Goal: Task Accomplishment & Management: Use online tool/utility

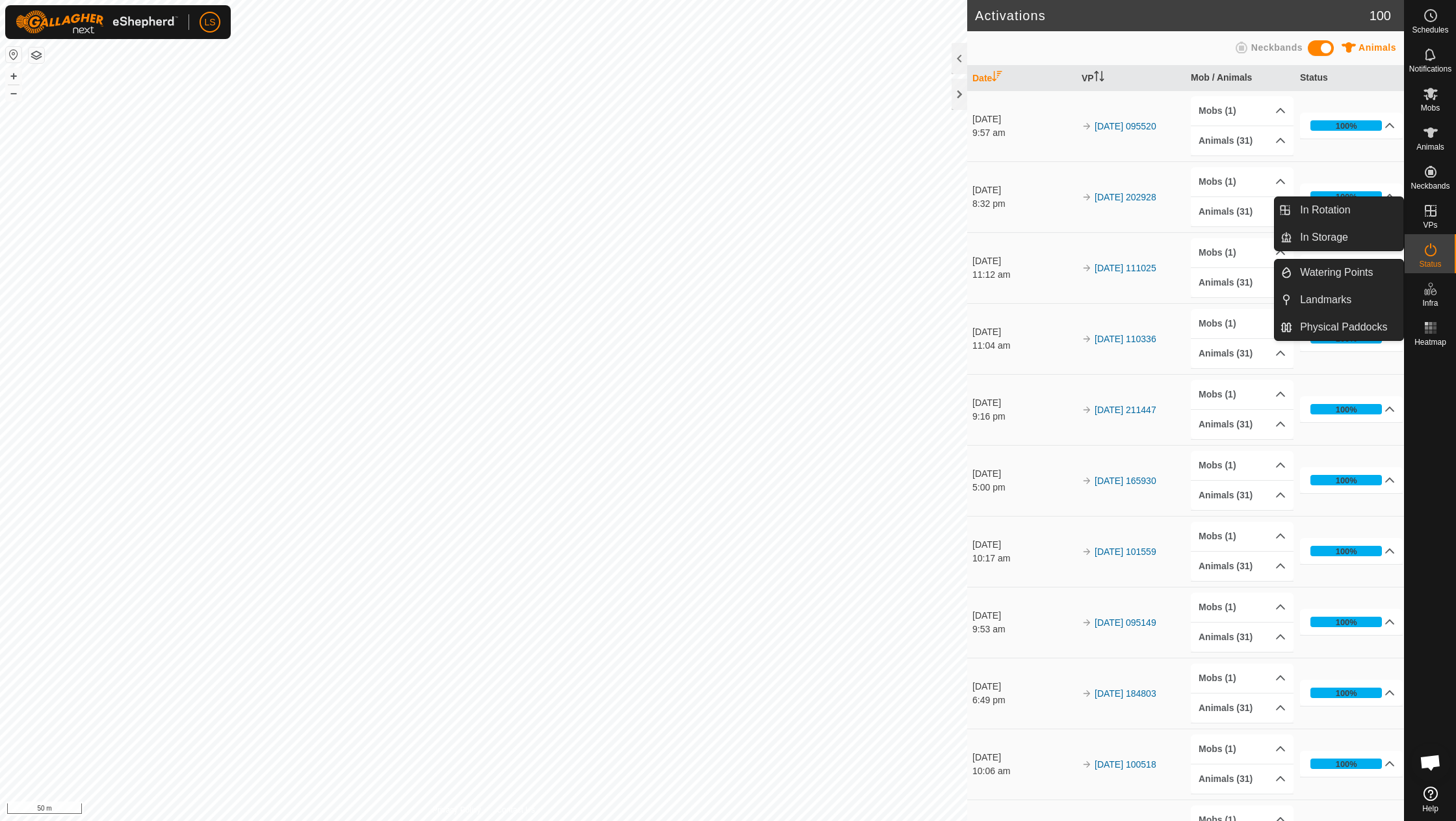
click at [1431, 203] on link "In Rotation" at bounding box center [1400, 211] width 111 height 26
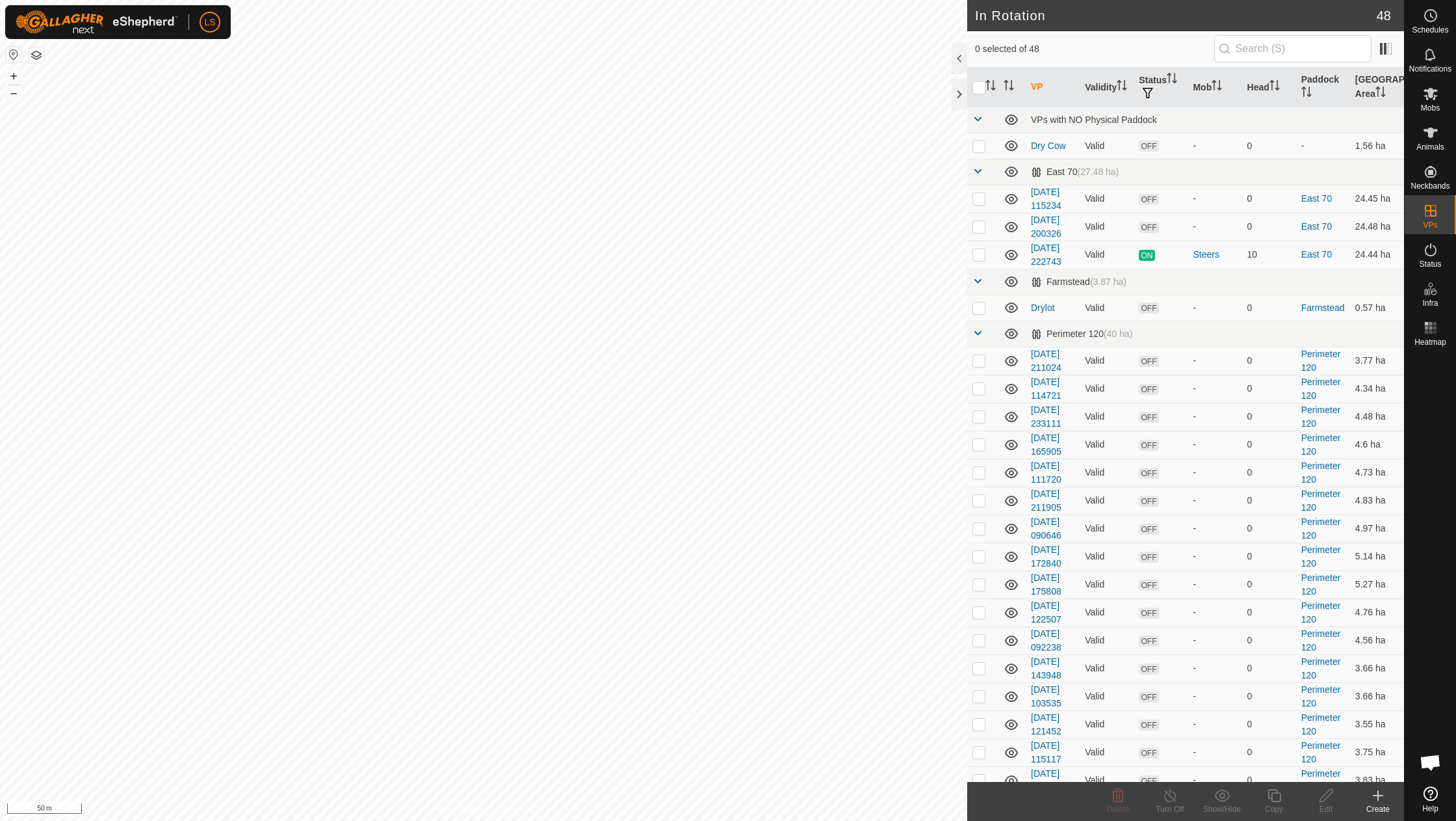
click at [1380, 795] on icon at bounding box center [1378, 796] width 16 height 16
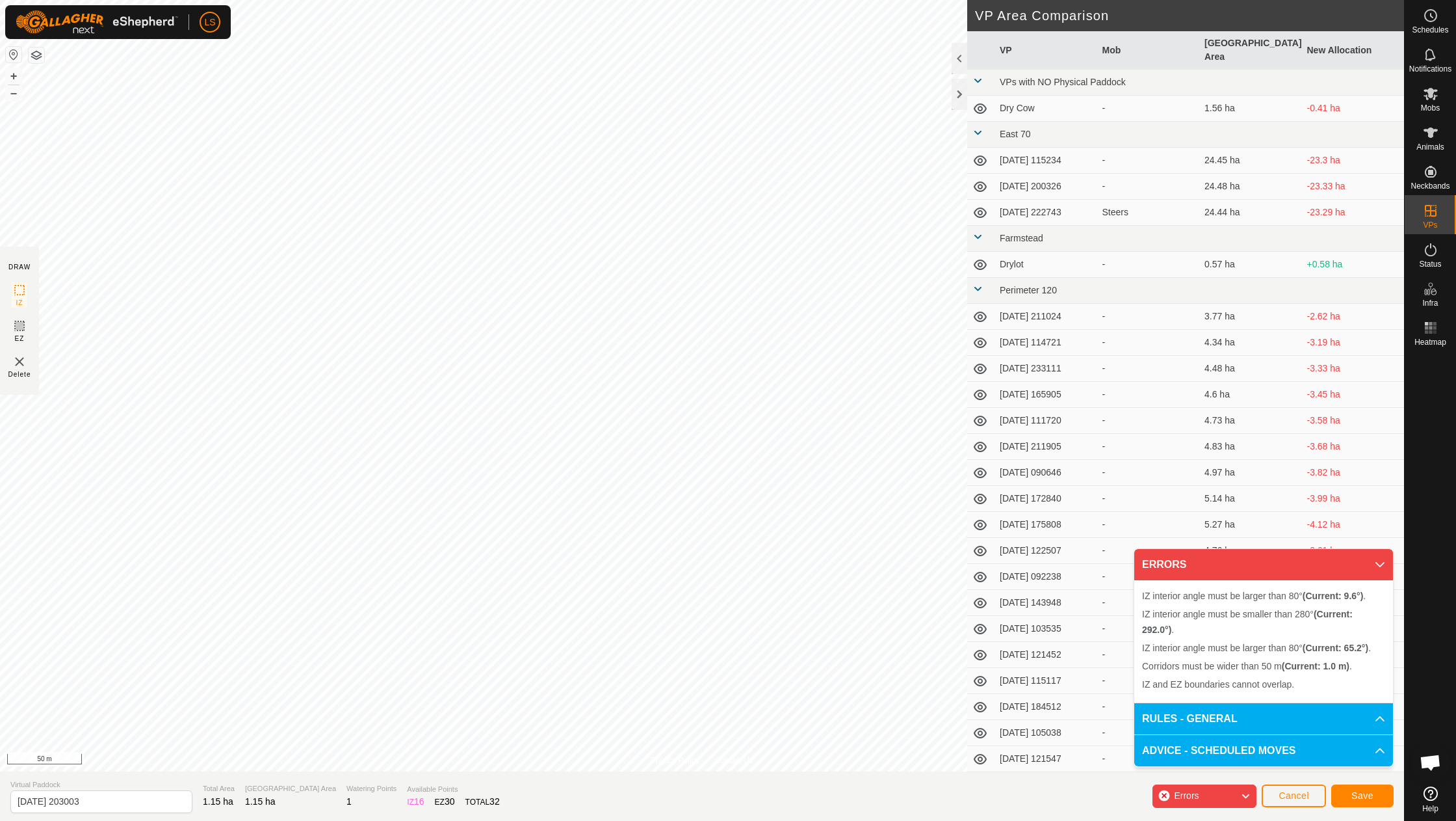
click at [1283, 797] on span "Cancel" at bounding box center [1293, 796] width 30 height 11
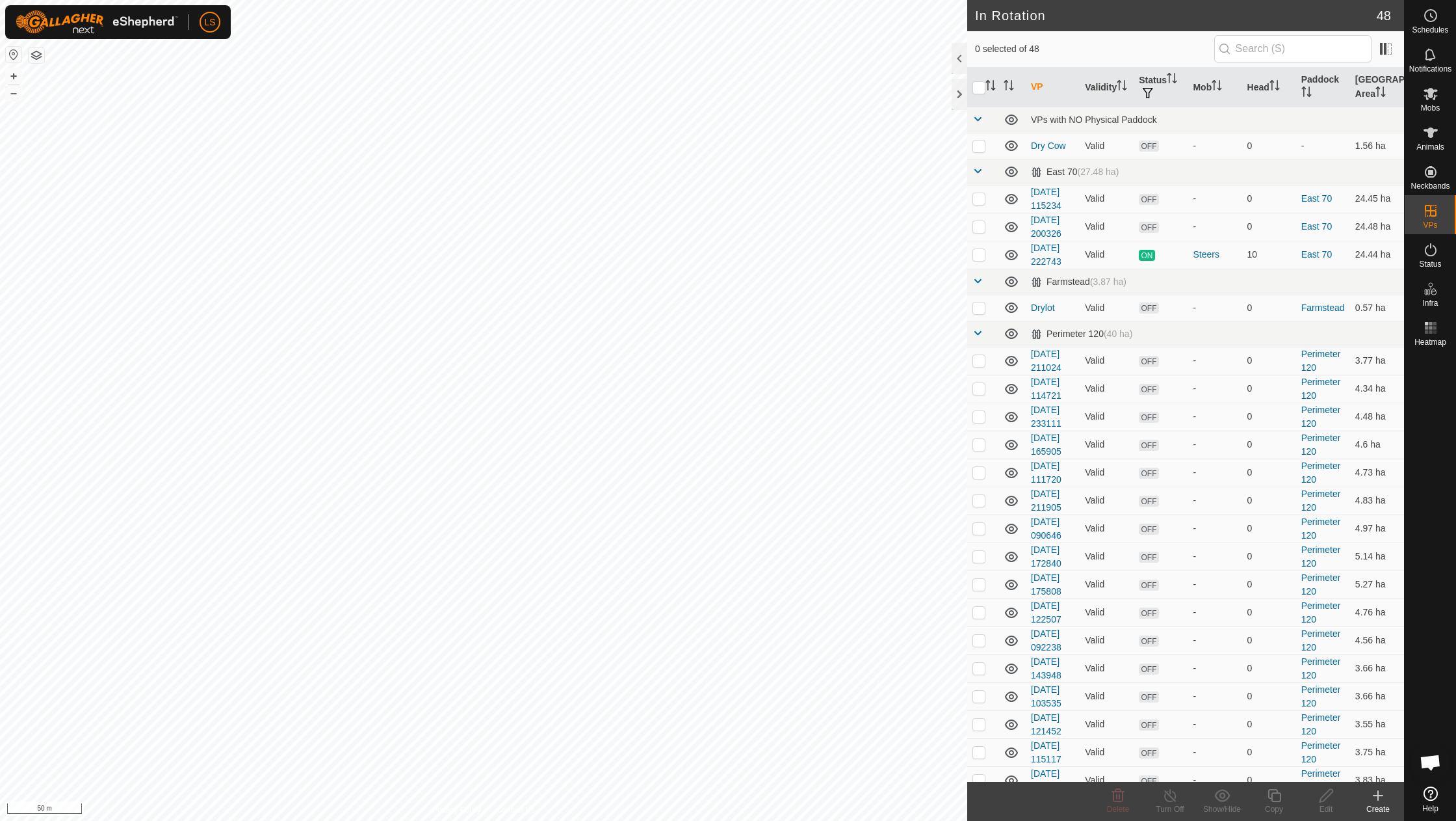
click at [1375, 800] on icon at bounding box center [1378, 796] width 16 height 16
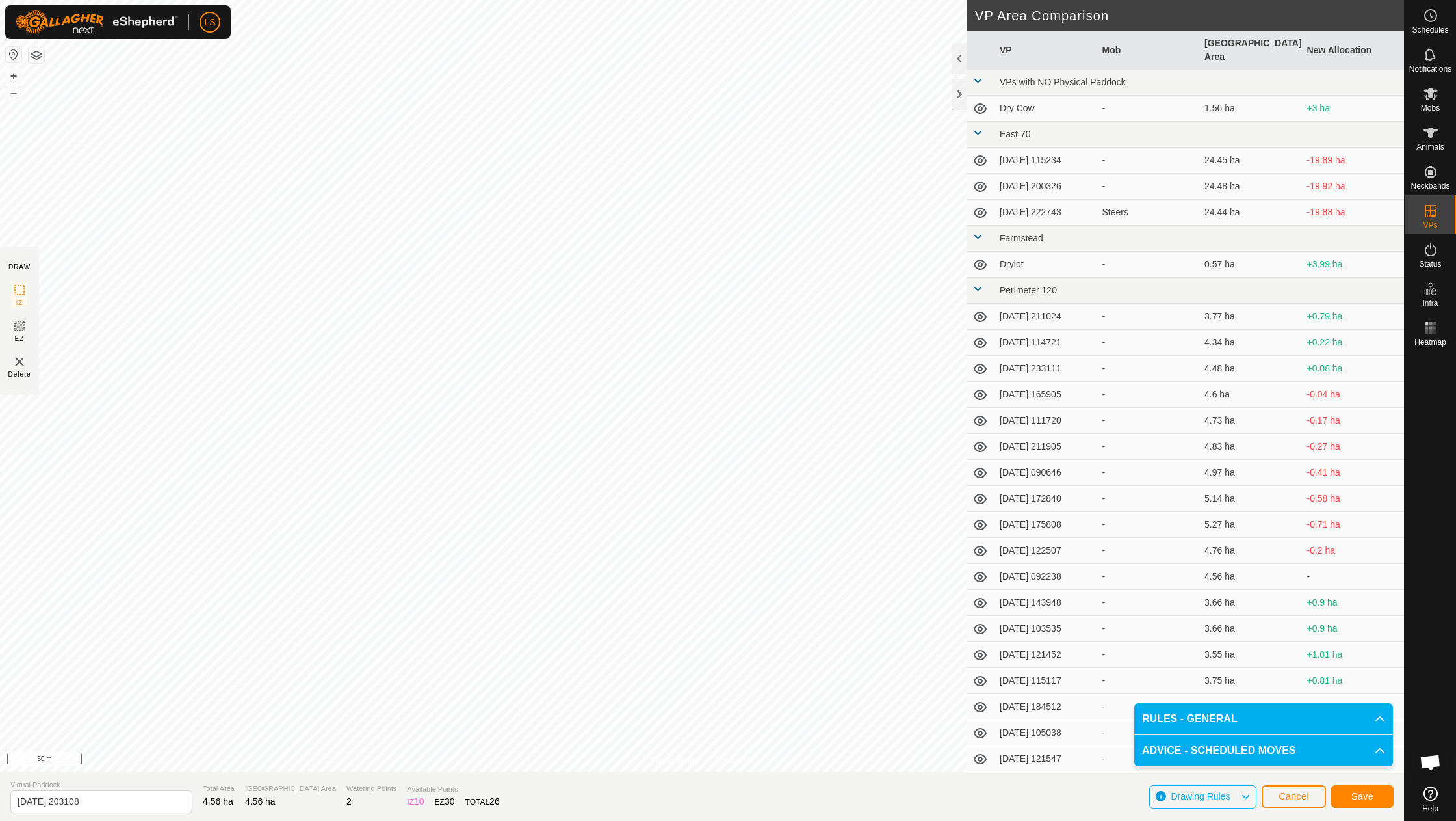
click at [1366, 797] on span "Save" at bounding box center [1362, 796] width 22 height 11
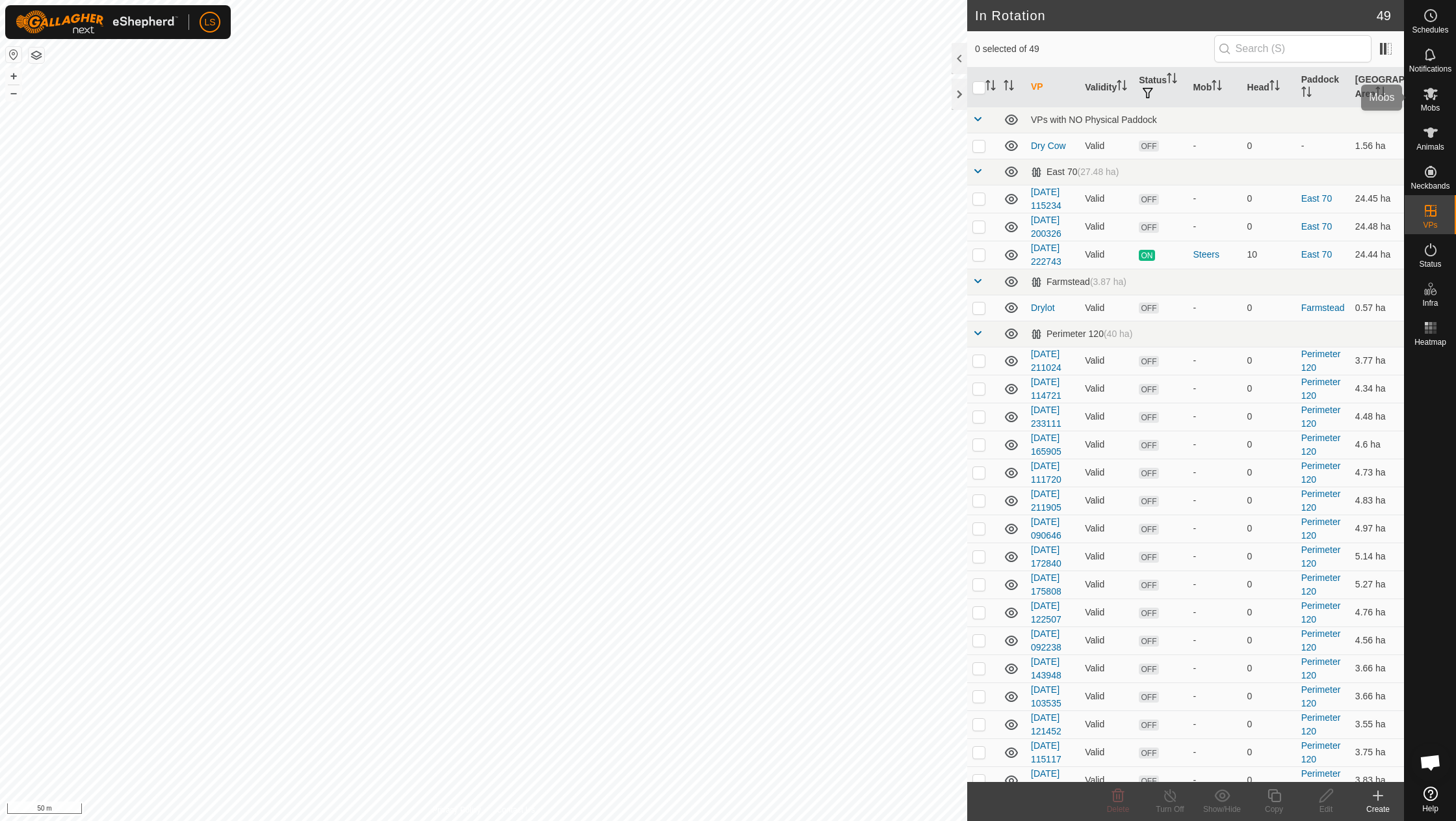
click at [1437, 93] on icon at bounding box center [1431, 93] width 16 height 16
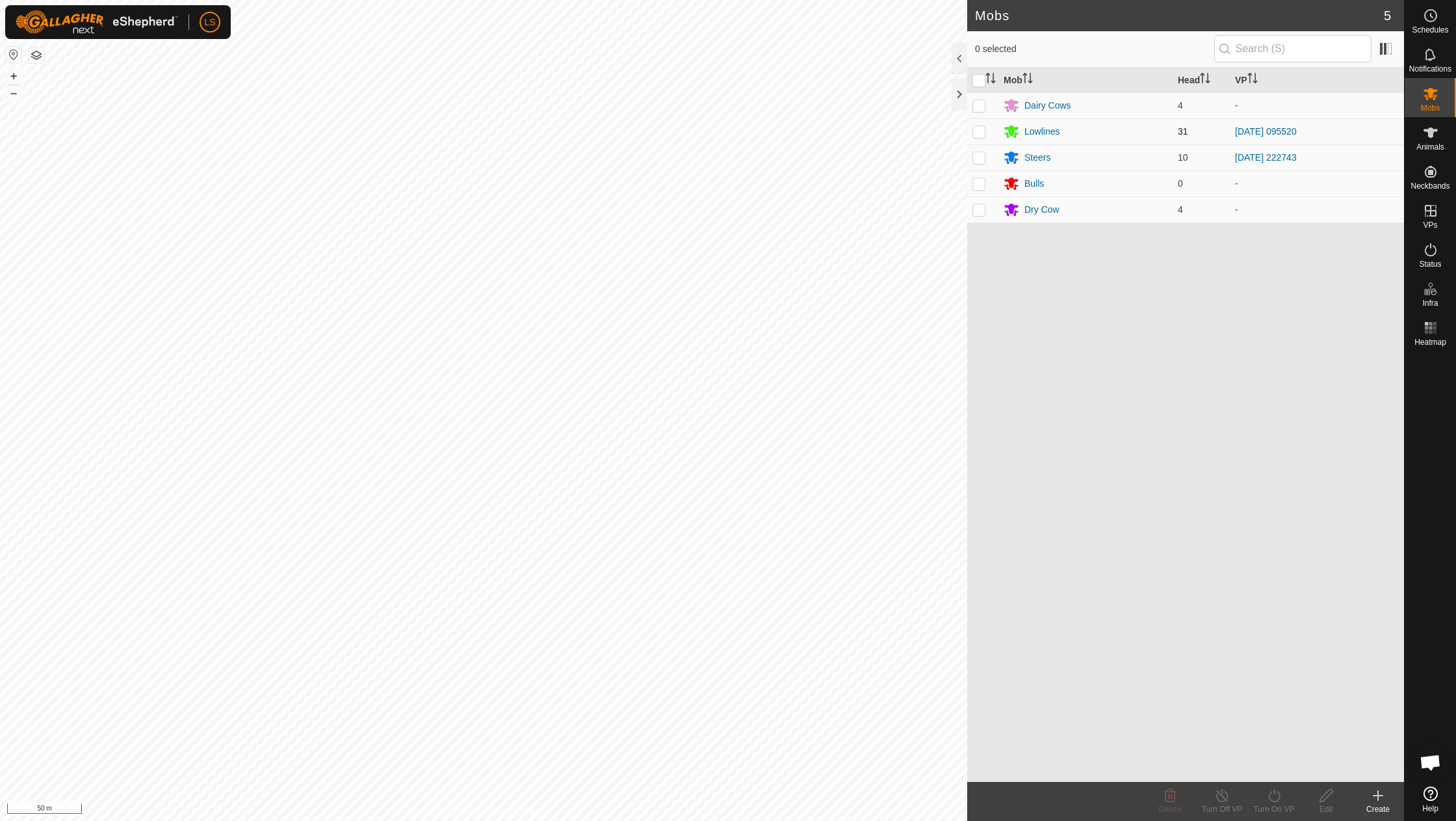
click at [977, 134] on p-checkbox at bounding box center [979, 131] width 13 height 11
checkbox input "true"
click at [1277, 800] on icon at bounding box center [1274, 796] width 16 height 16
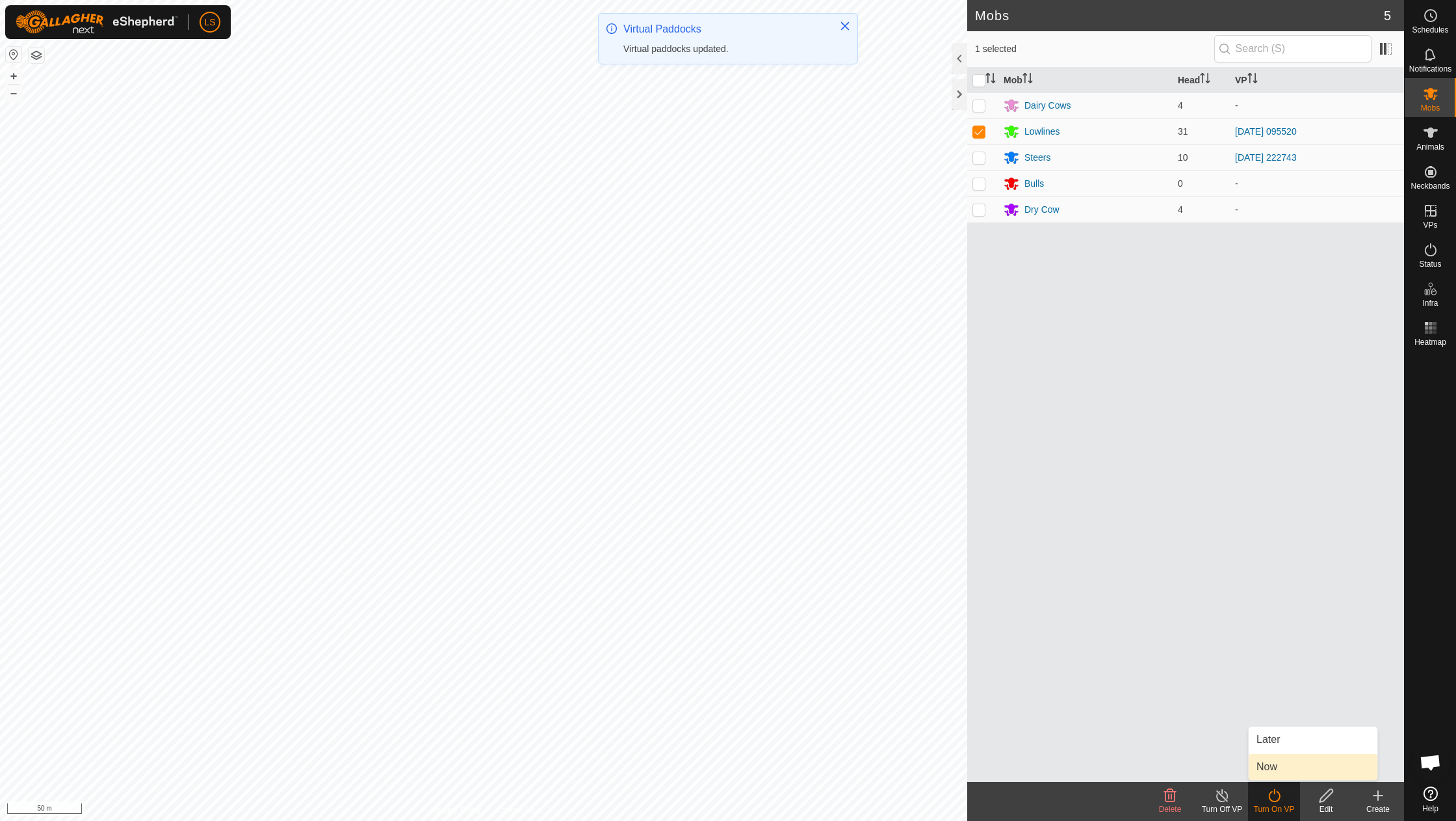
click at [1301, 774] on link "Now" at bounding box center [1313, 767] width 129 height 26
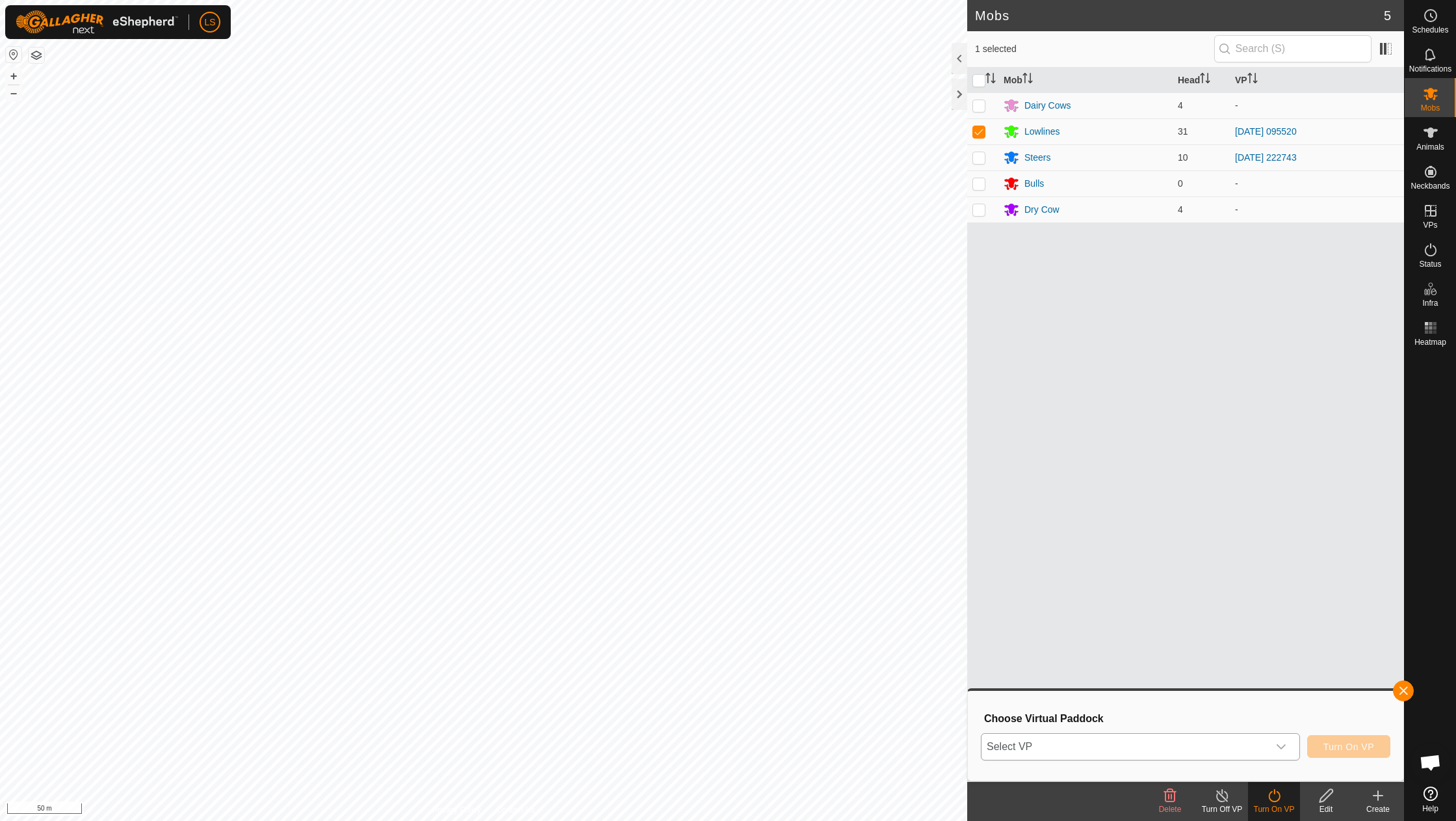
click at [1281, 750] on icon "dropdown trigger" at bounding box center [1281, 747] width 11 height 11
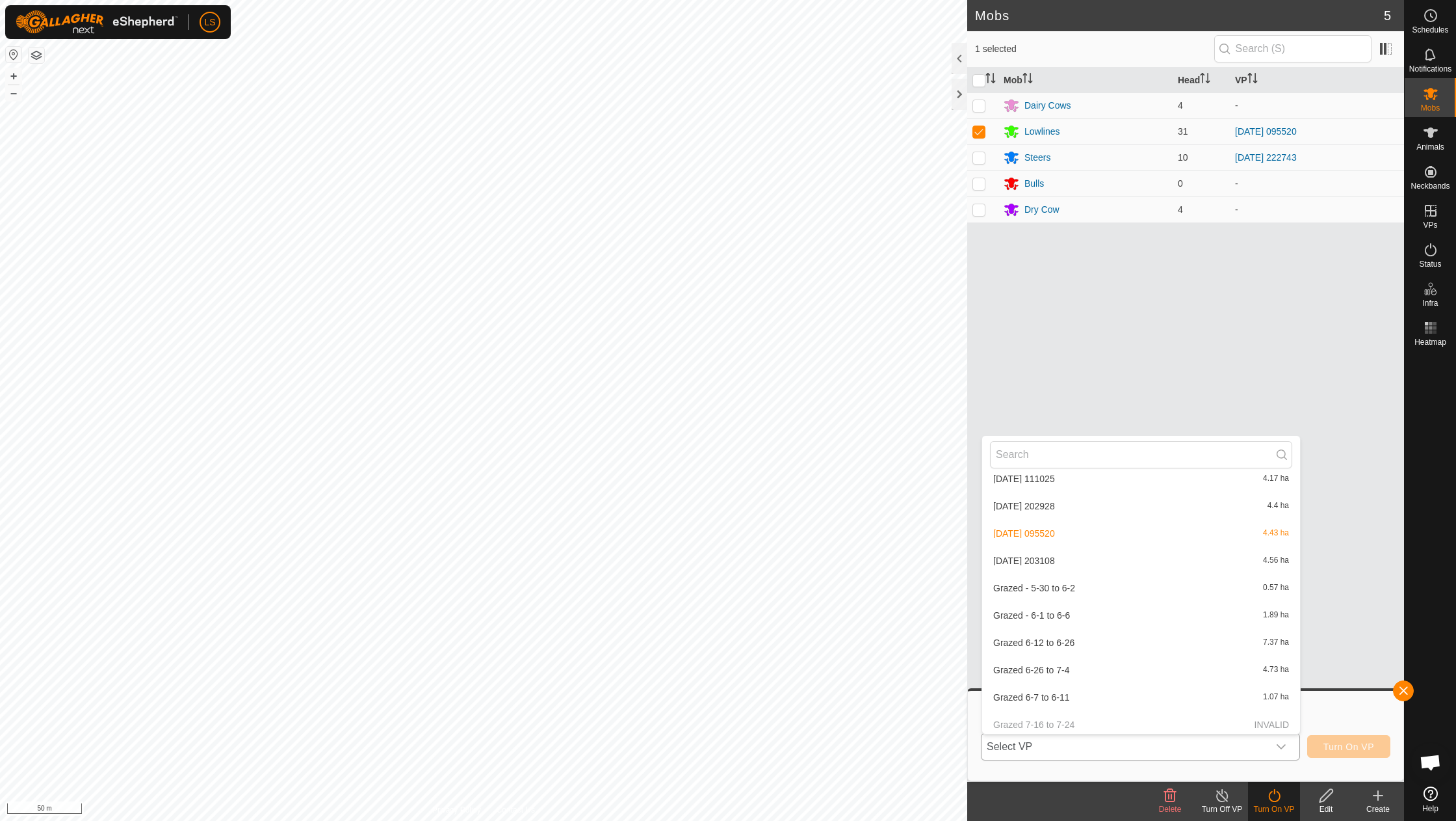
scroll to position [1028, 0]
click at [1045, 548] on li "[DATE] 203108 4.56 ha" at bounding box center [1141, 561] width 318 height 26
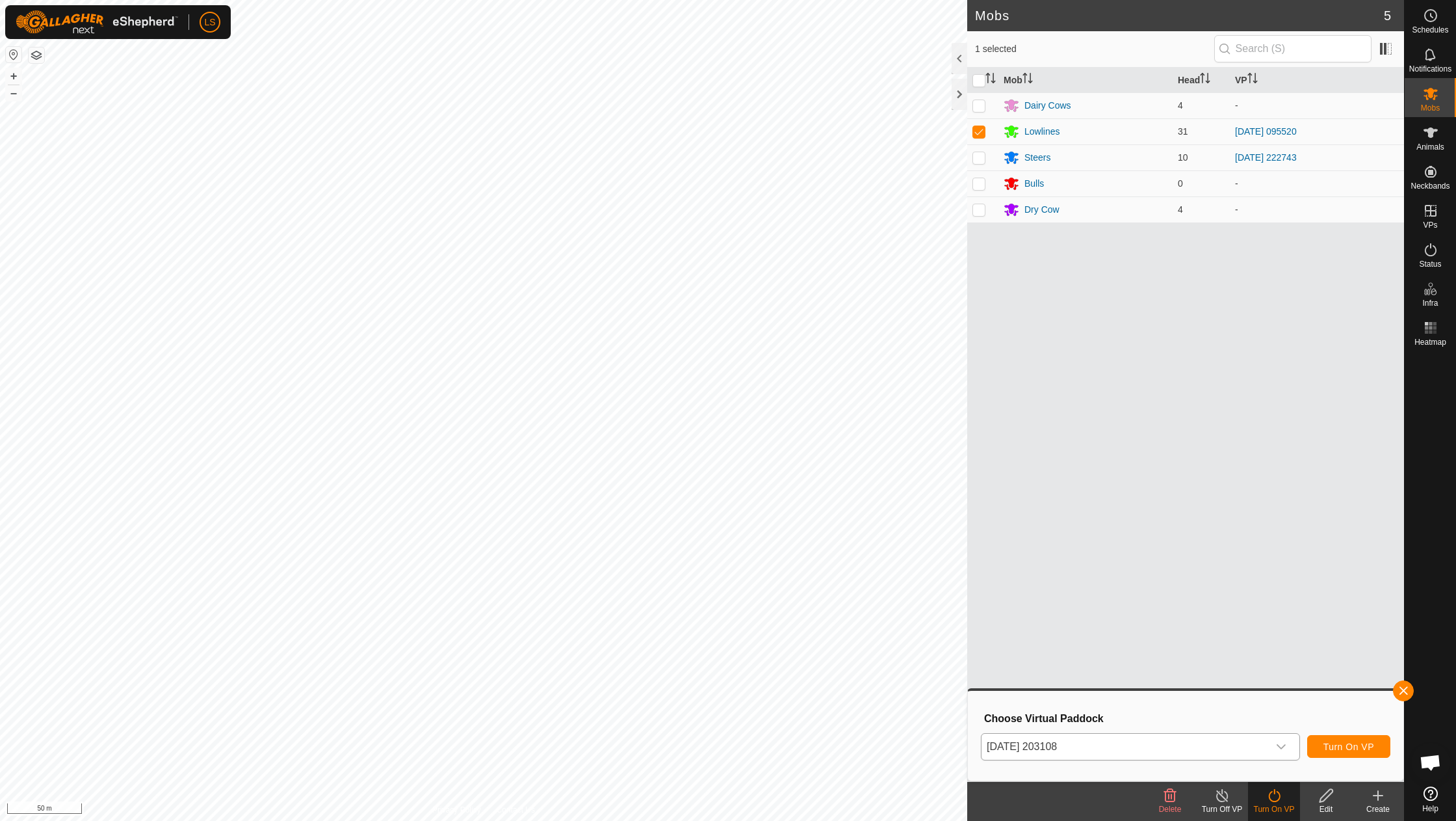
click at [1349, 745] on span "Turn On VP" at bounding box center [1349, 747] width 51 height 11
